Goal: Transaction & Acquisition: Book appointment/travel/reservation

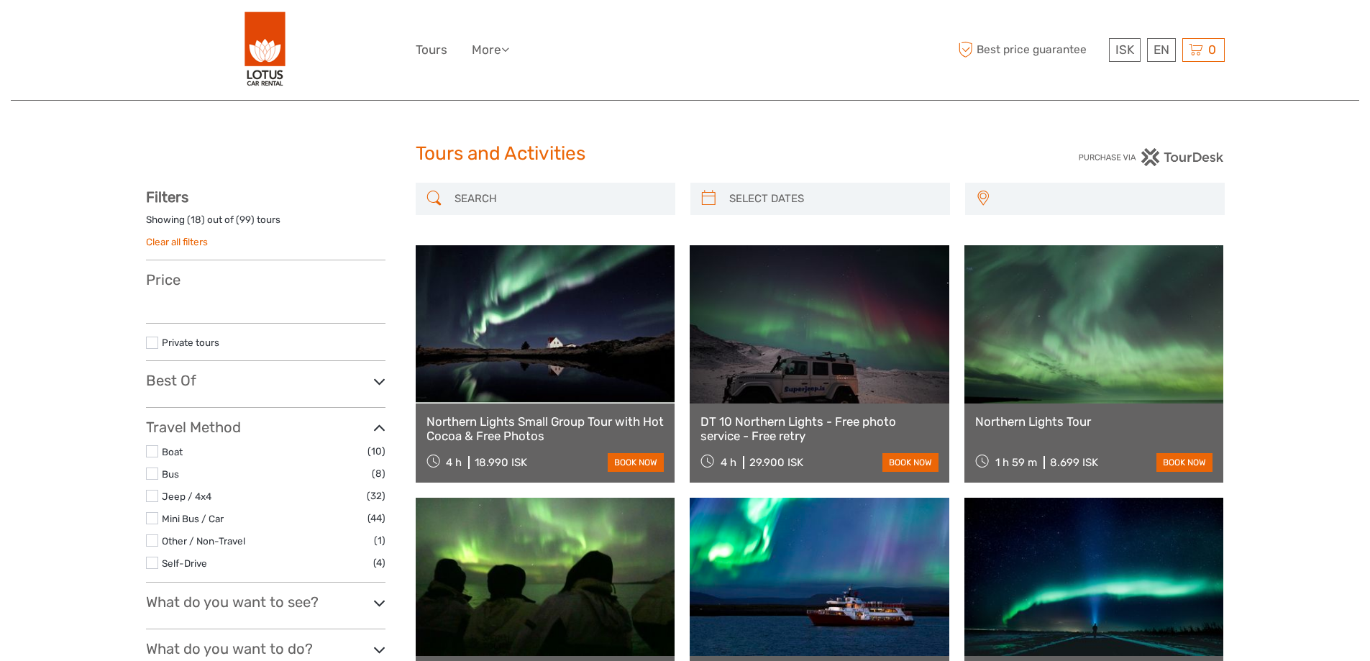
select select
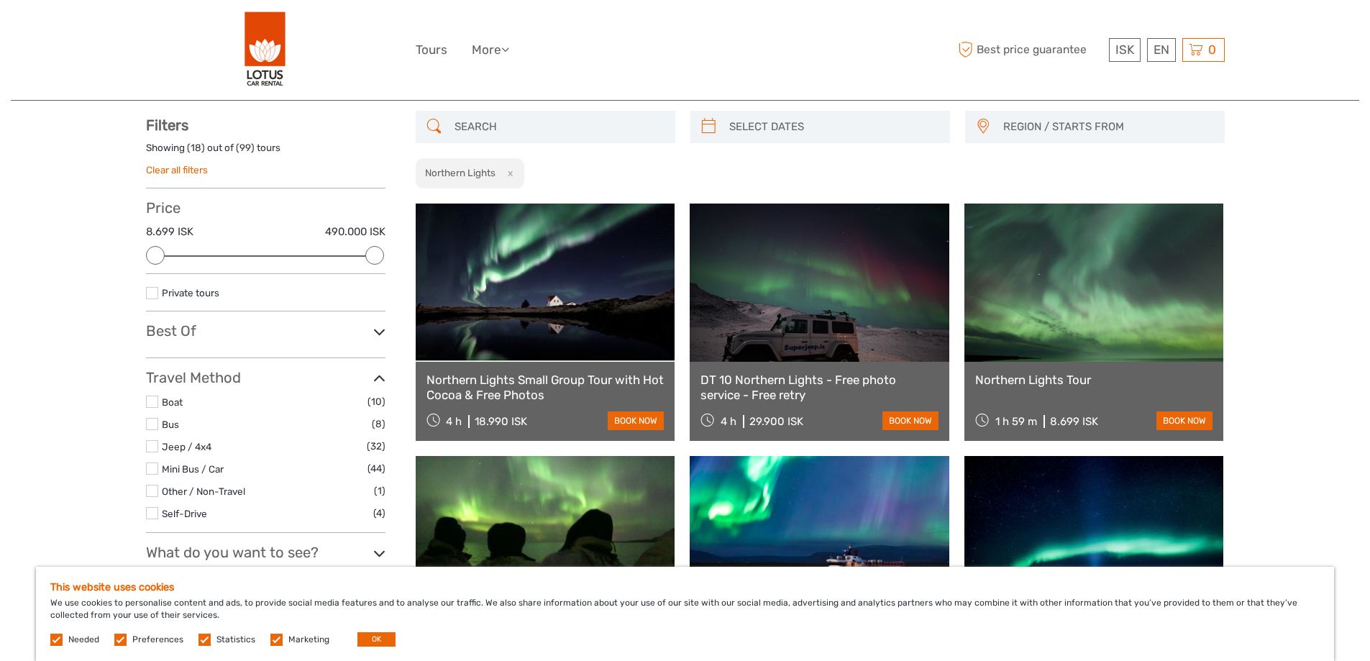
scroll to position [144, 0]
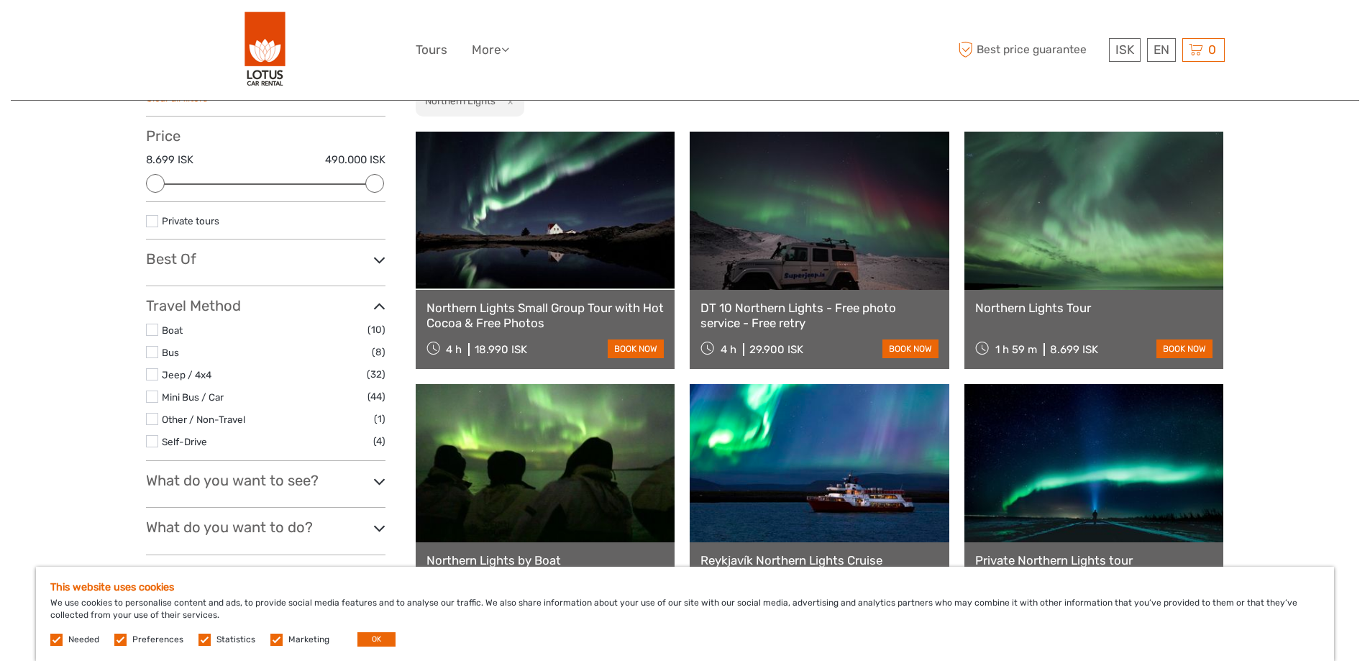
click at [610, 262] on link at bounding box center [546, 211] width 260 height 158
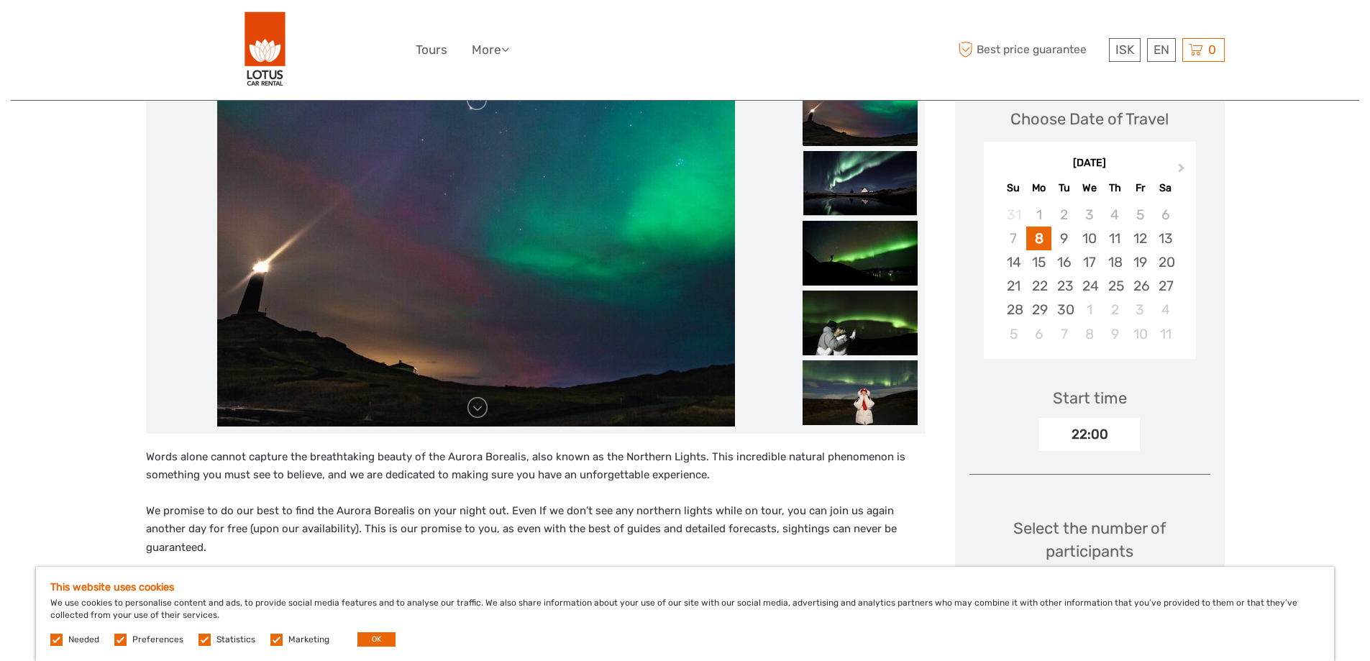
scroll to position [144, 0]
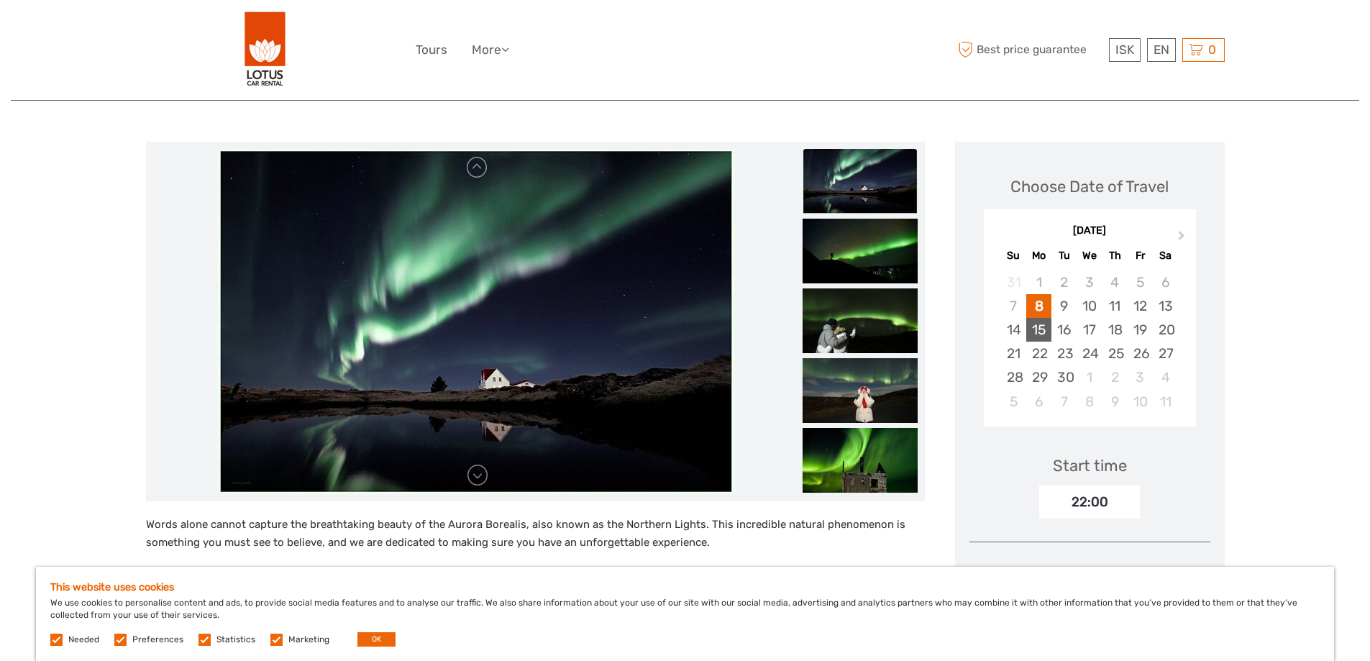
click at [1044, 331] on div "15" at bounding box center [1038, 330] width 25 height 24
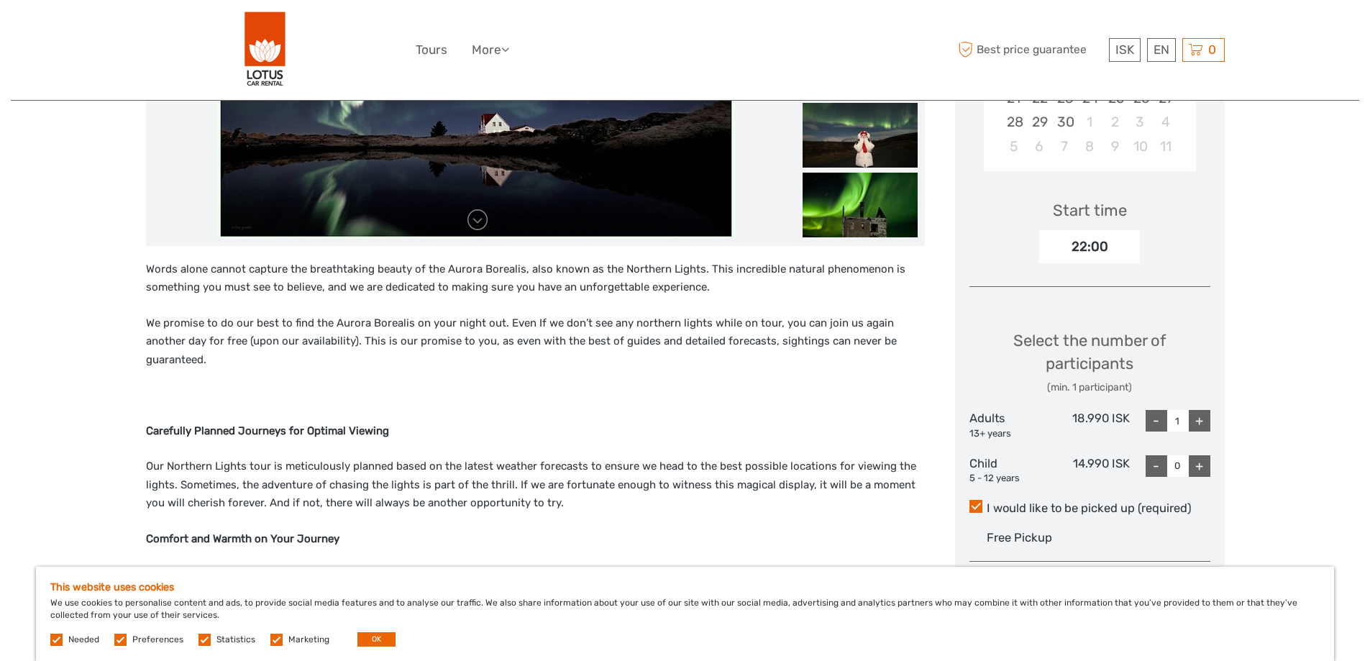
scroll to position [431, 0]
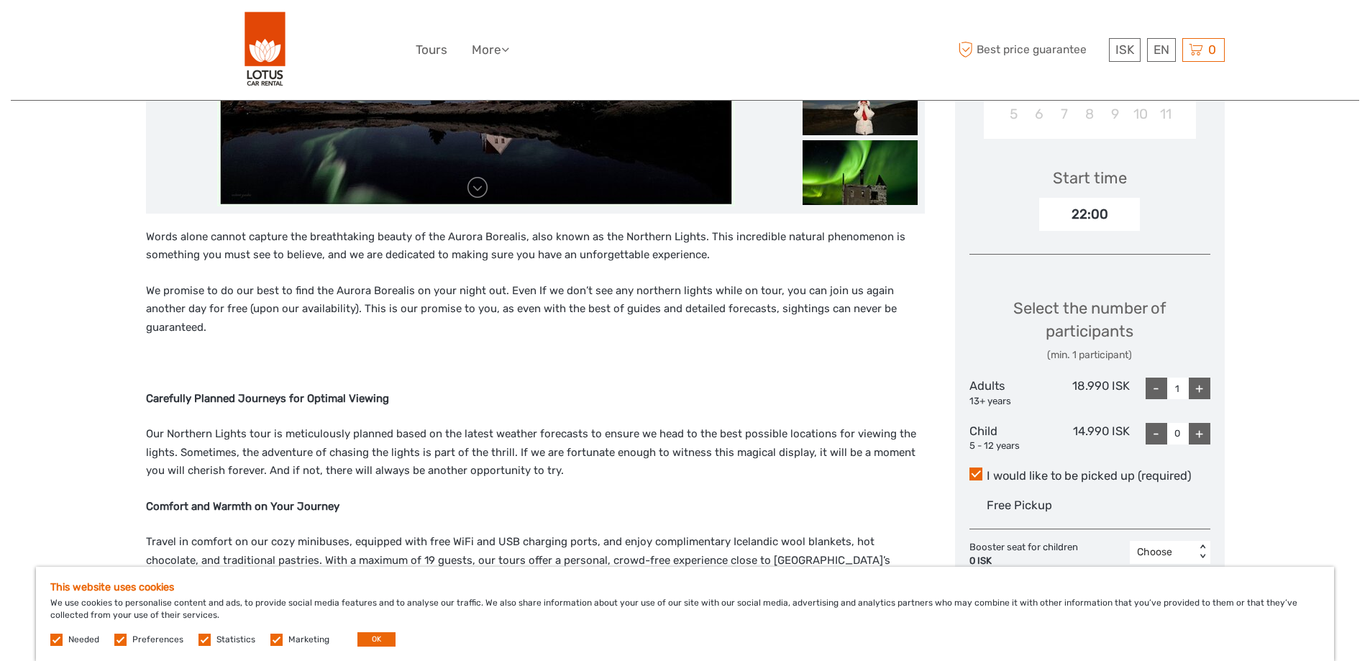
click at [1201, 385] on div "+" at bounding box center [1199, 388] width 22 height 22
type input "2"
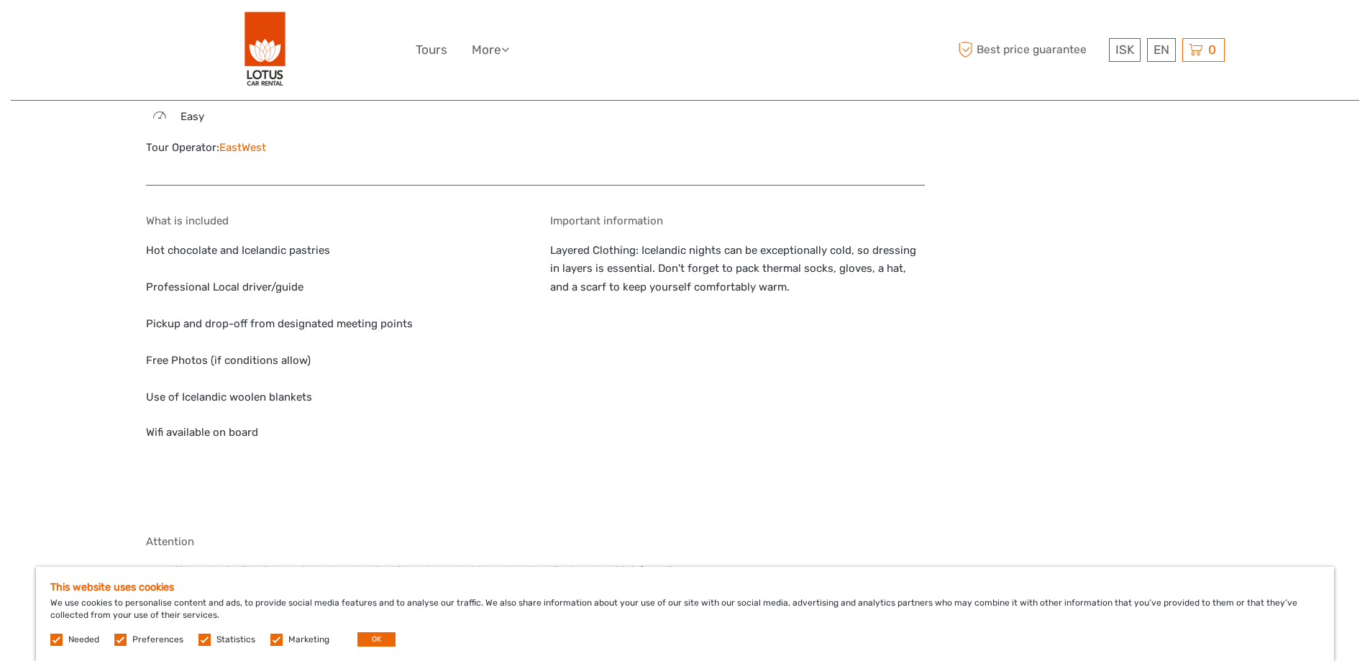
scroll to position [1438, 0]
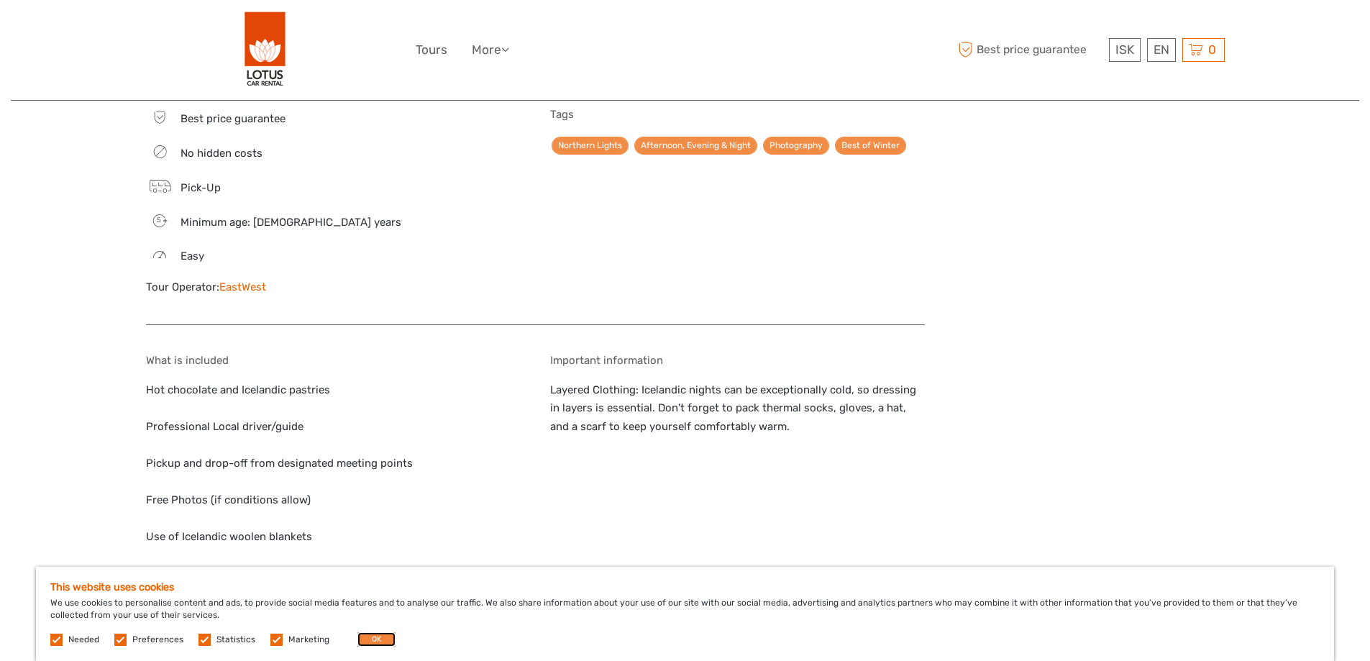
click at [369, 641] on button "OK" at bounding box center [376, 639] width 38 height 14
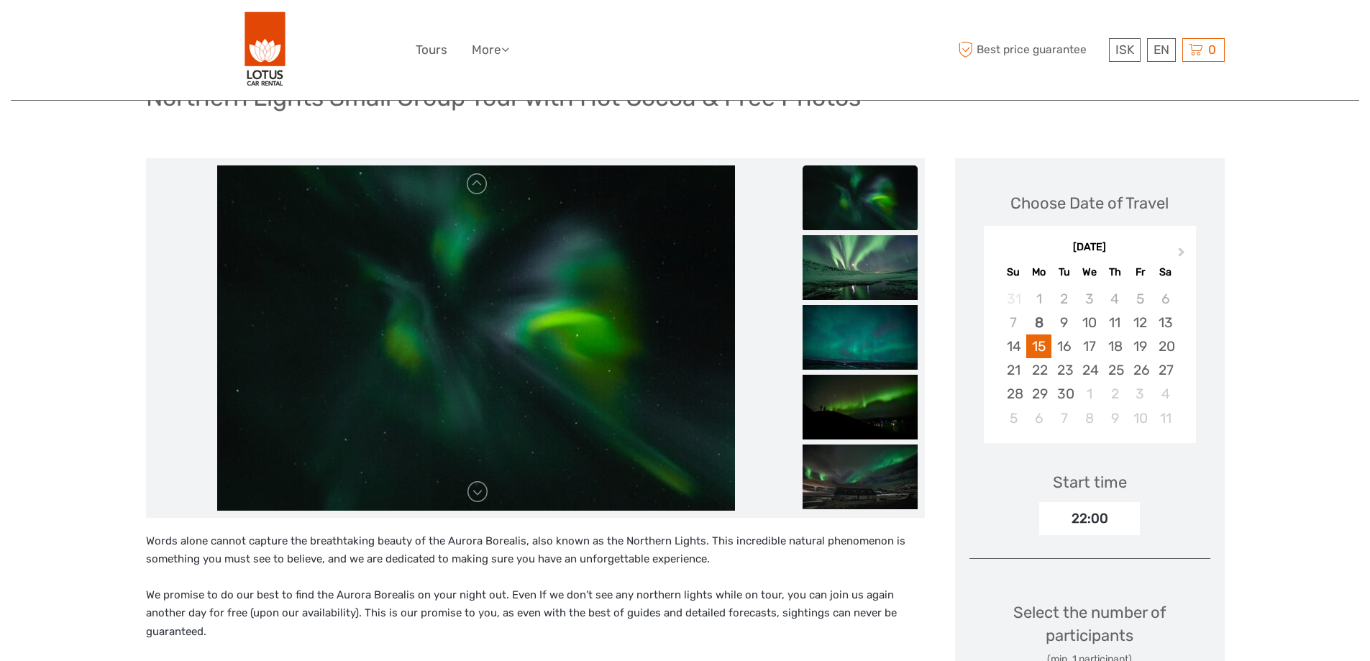
scroll to position [0, 0]
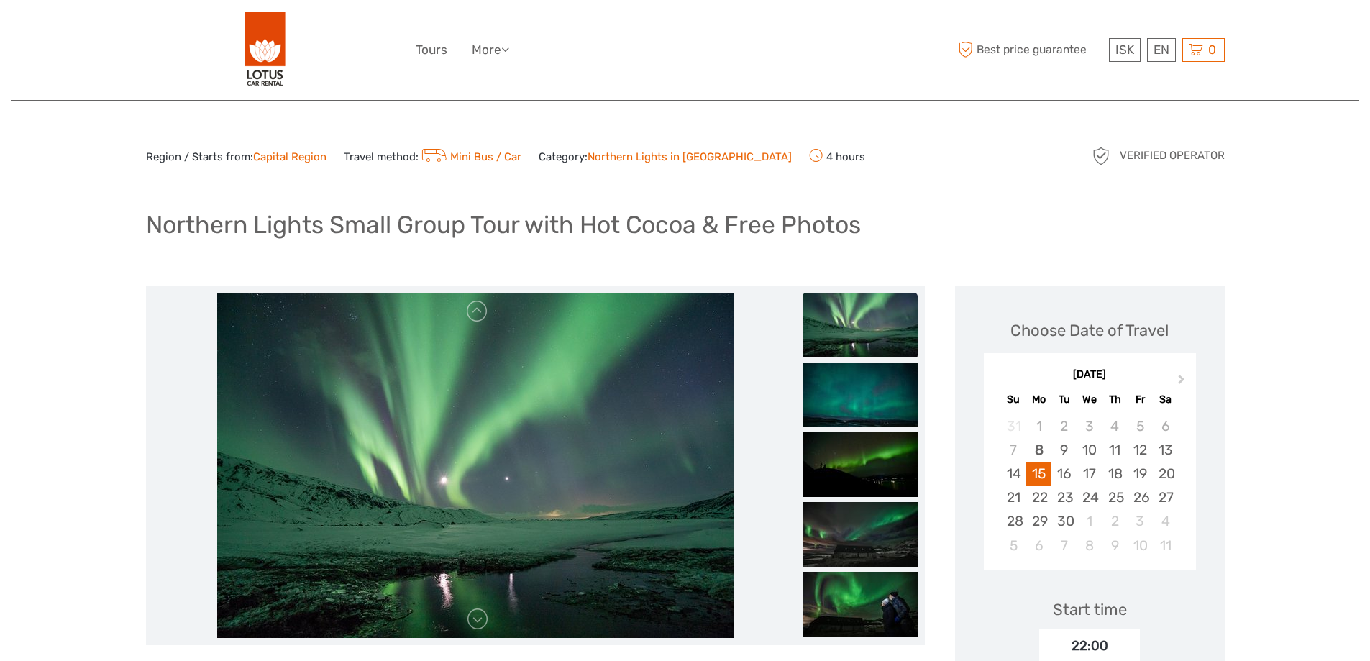
click at [305, 156] on link "Capital Region" at bounding box center [289, 156] width 73 height 13
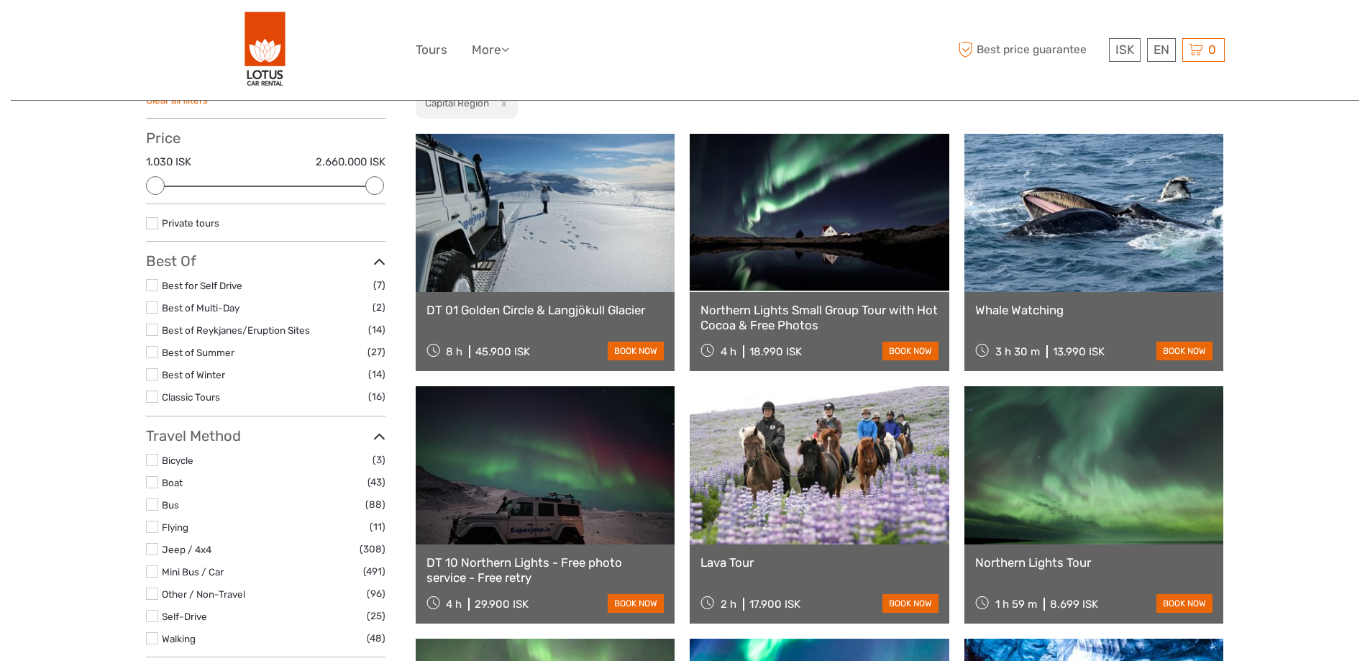
scroll to position [72, 0]
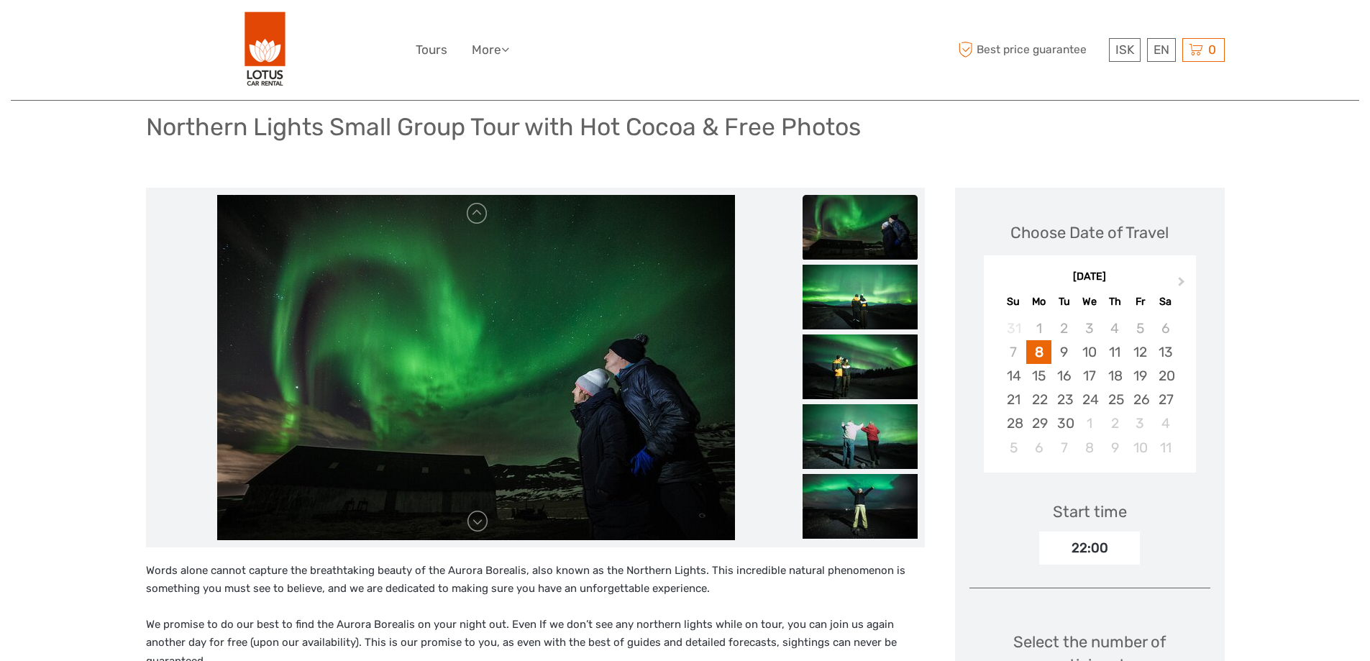
scroll to position [72, 0]
